Goal: Task Accomplishment & Management: Manage account settings

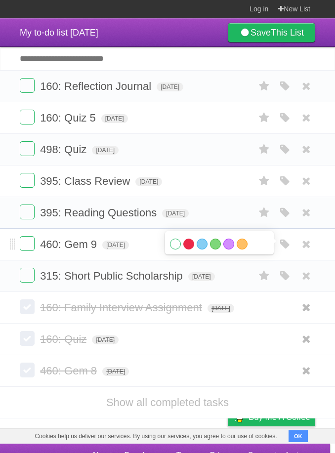
click at [189, 249] on label "Red" at bounding box center [188, 244] width 11 height 11
click at [286, 218] on icon "button" at bounding box center [285, 212] width 14 height 13
click at [188, 218] on label "Red" at bounding box center [188, 212] width 11 height 11
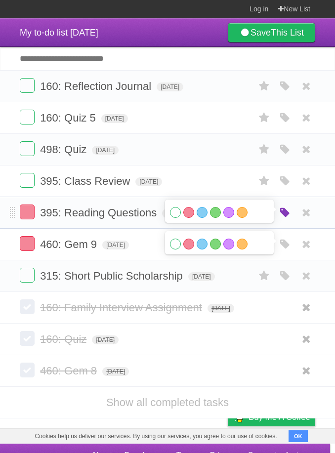
click at [285, 219] on icon "button" at bounding box center [285, 212] width 14 height 13
click at [290, 251] on icon "button" at bounding box center [285, 244] width 14 height 13
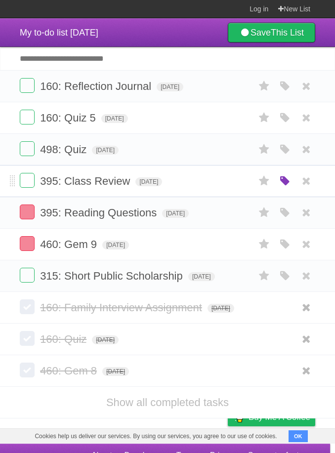
click at [284, 185] on icon "button" at bounding box center [285, 181] width 14 height 13
click at [186, 186] on label "Red" at bounding box center [188, 180] width 11 height 11
click at [284, 184] on icon "button" at bounding box center [285, 181] width 14 height 13
click at [285, 281] on icon "button" at bounding box center [285, 276] width 14 height 13
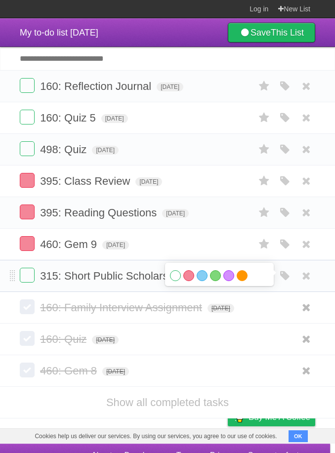
click at [242, 278] on label "Orange" at bounding box center [242, 275] width 11 height 11
click at [286, 122] on icon "button" at bounding box center [285, 118] width 14 height 13
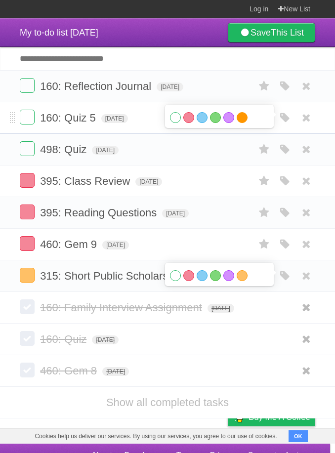
click at [246, 119] on label "Orange" at bounding box center [242, 117] width 11 height 11
click at [285, 88] on icon "button" at bounding box center [285, 86] width 14 height 13
click at [247, 89] on label "Orange" at bounding box center [242, 86] width 11 height 11
click at [284, 89] on icon "button" at bounding box center [285, 86] width 14 height 13
click at [285, 124] on icon "button" at bounding box center [285, 118] width 14 height 13
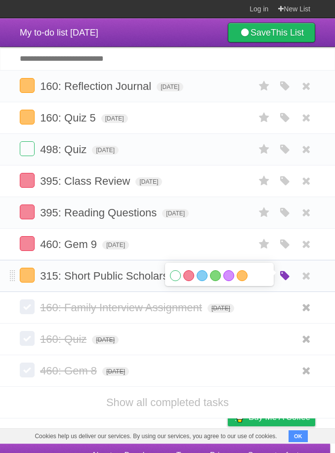
click at [285, 277] on icon "button" at bounding box center [285, 276] width 14 height 13
